Goal: Information Seeking & Learning: Check status

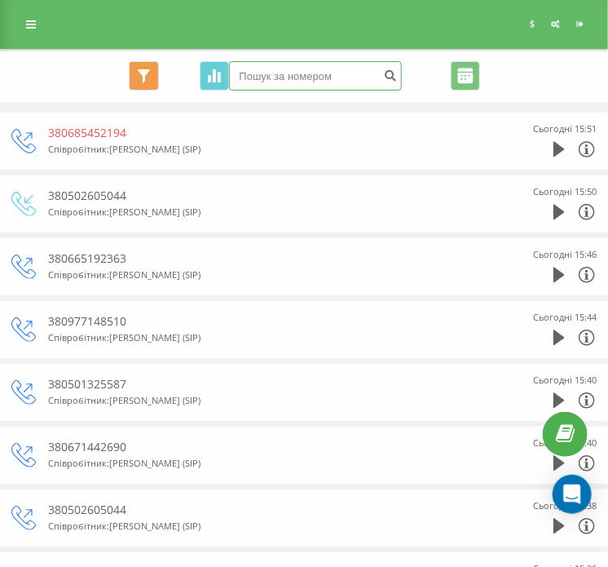
paste input "160958125082100"
drag, startPoint x: 341, startPoint y: 68, endPoint x: 313, endPoint y: 68, distance: 27.7
click at [313, 68] on input "160958125082100" at bounding box center [315, 75] width 173 height 29
drag, startPoint x: 255, startPoint y: 74, endPoint x: 160, endPoint y: 48, distance: 98.9
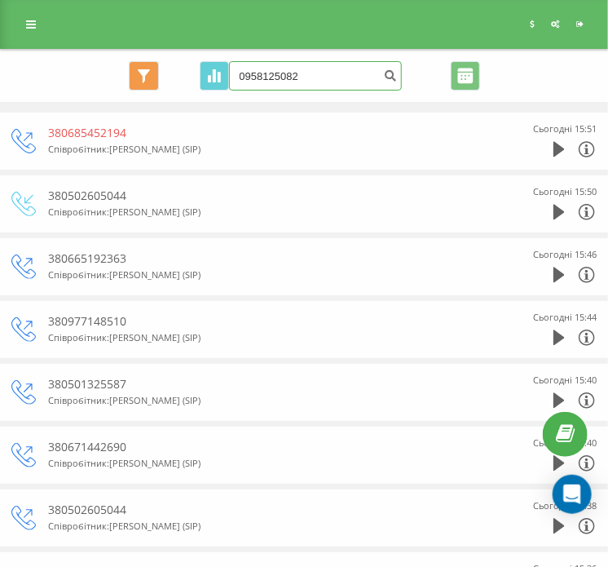
type input "0958125082"
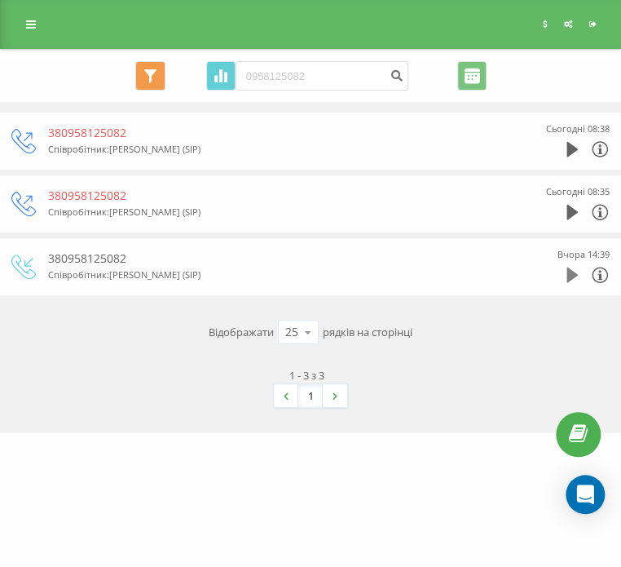
click at [567, 272] on icon at bounding box center [572, 275] width 11 height 16
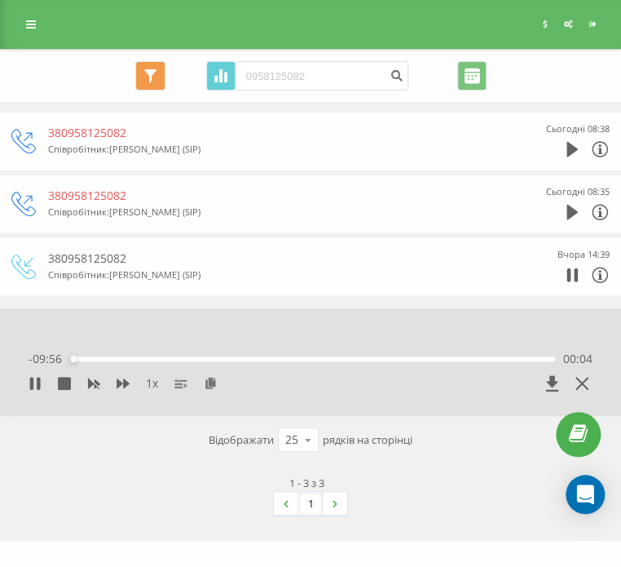
click at [420, 358] on div "00:04" at bounding box center [312, 358] width 485 height 5
click at [450, 358] on div "07:18" at bounding box center [312, 358] width 485 height 5
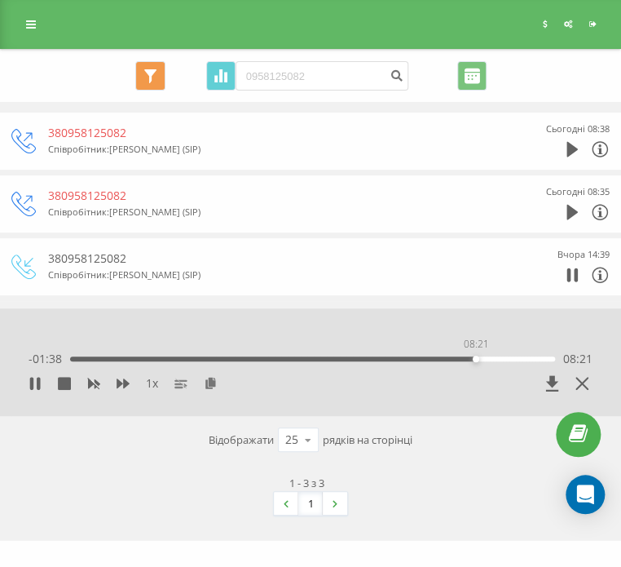
click at [475, 356] on div "08:21" at bounding box center [312, 358] width 485 height 5
click at [581, 377] on icon at bounding box center [582, 383] width 13 height 13
